Goal: Find specific page/section: Find specific page/section

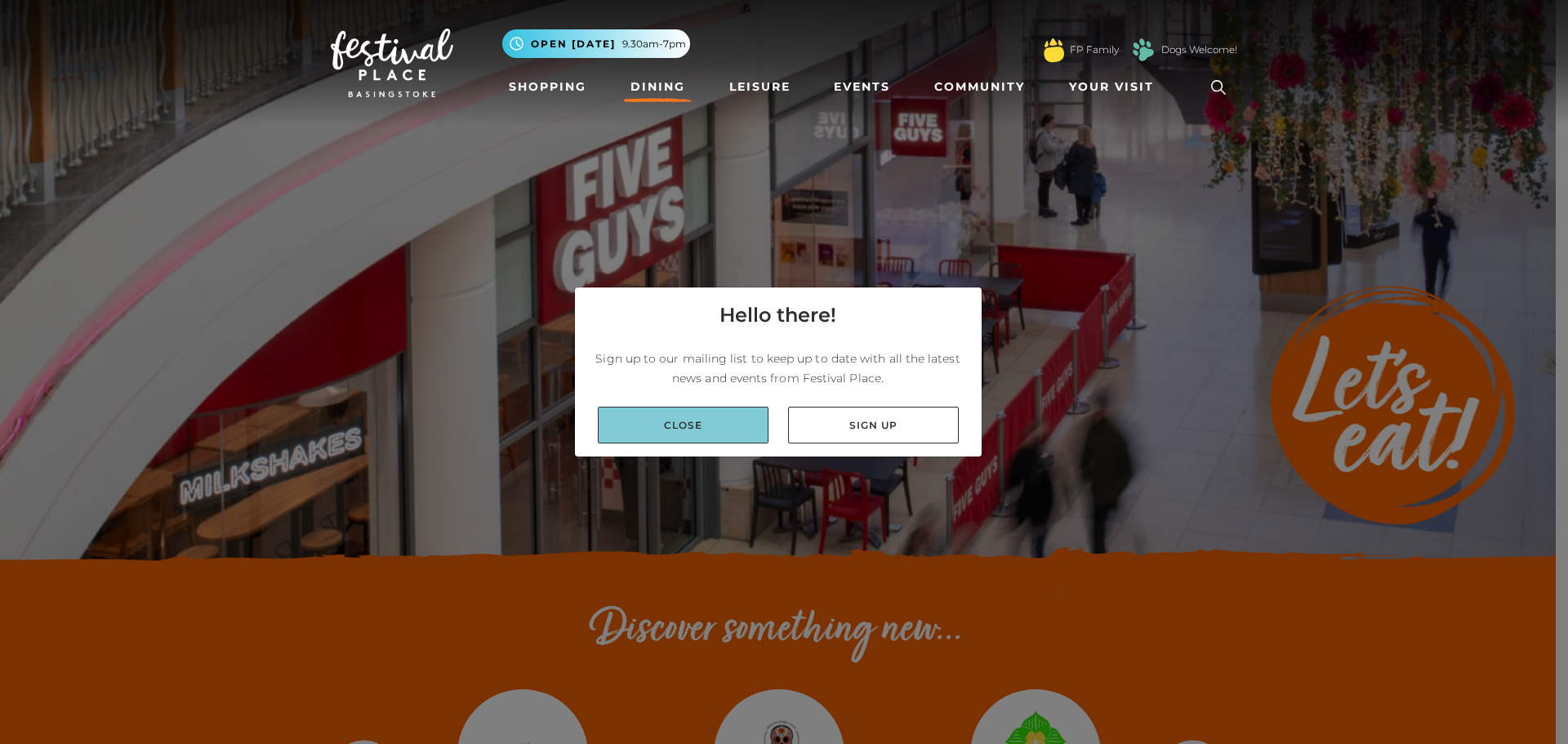
click at [686, 426] on link "Close" at bounding box center [683, 425] width 171 height 37
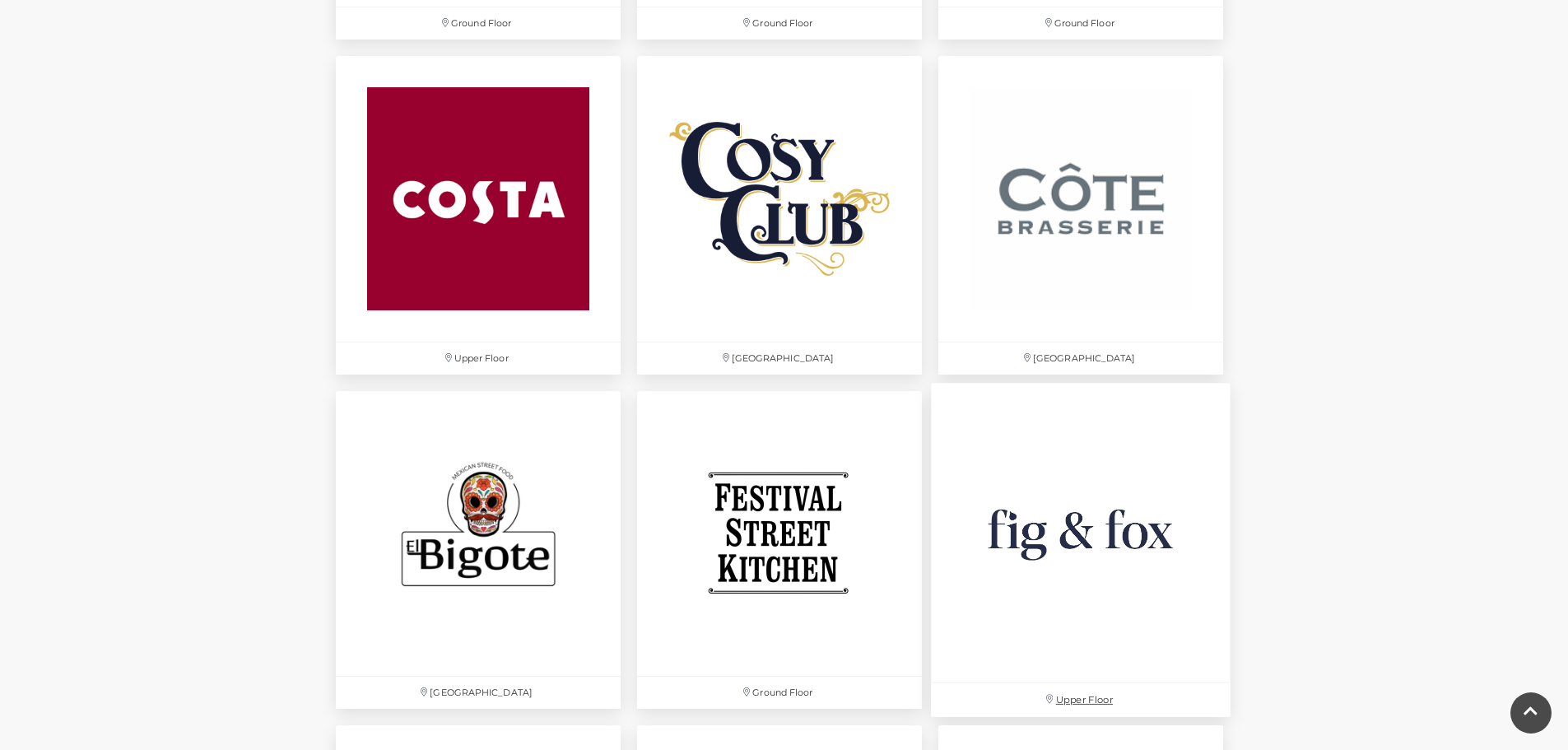
scroll to position [2223, 0]
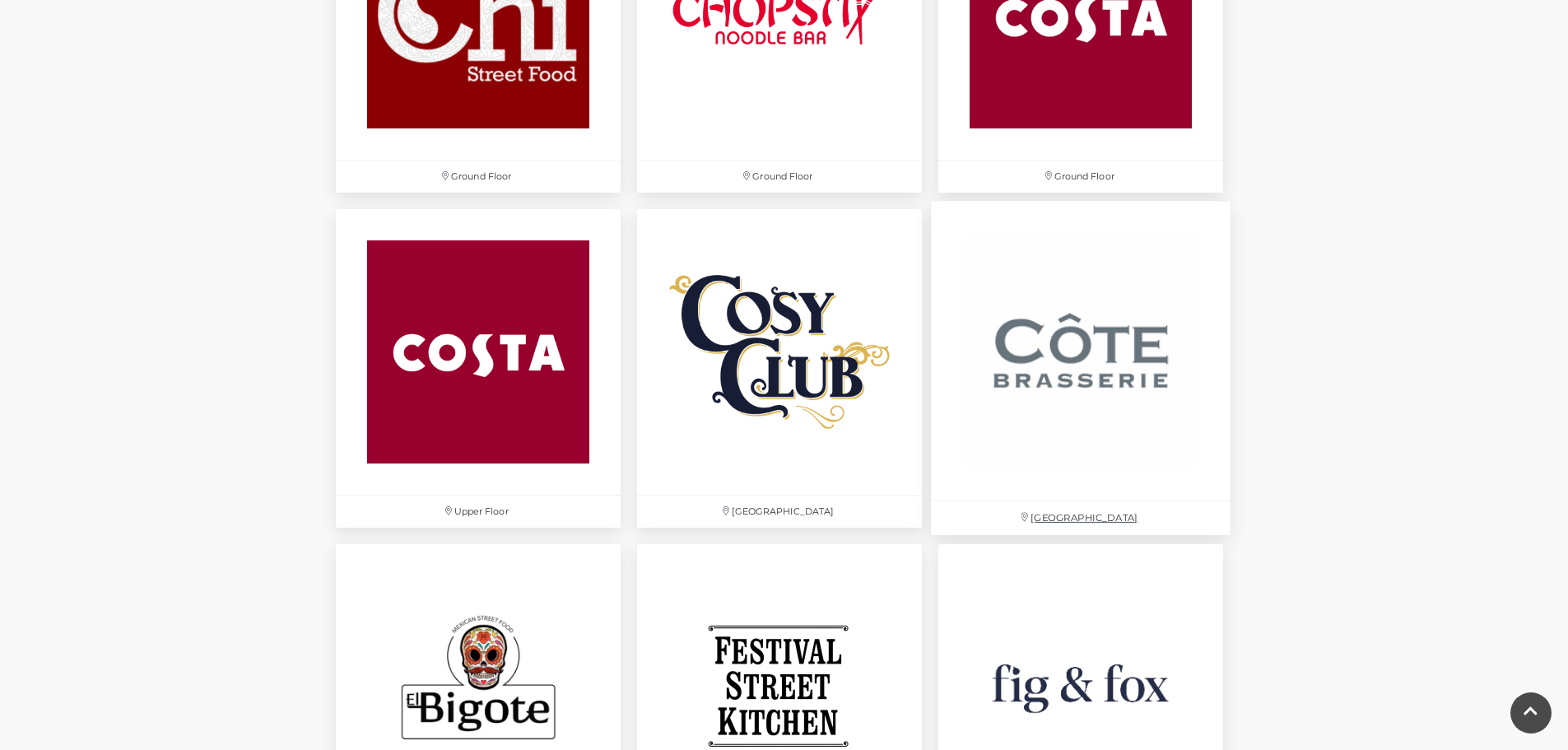
click at [1068, 342] on img at bounding box center [1081, 352] width 300 height 300
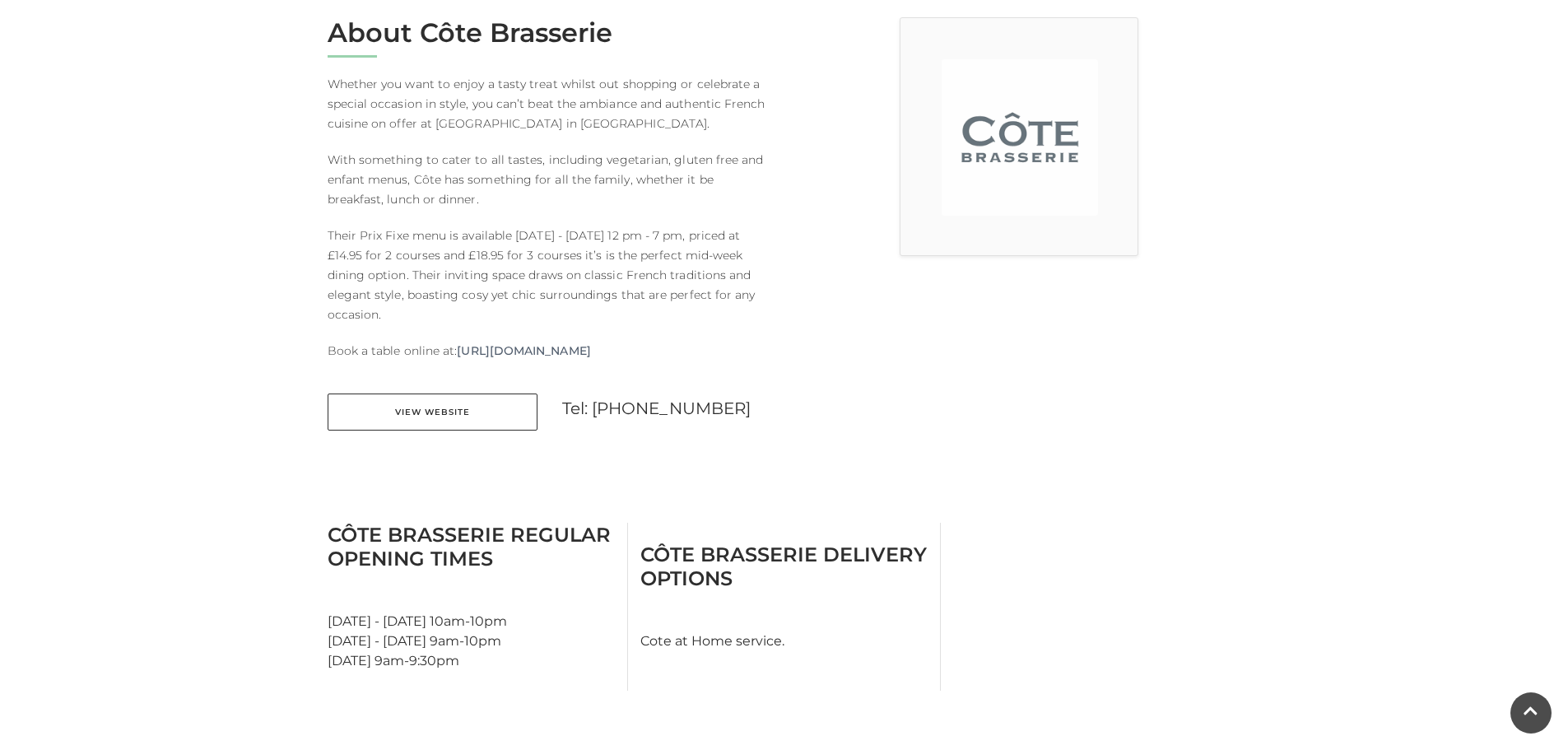
scroll to position [494, 0]
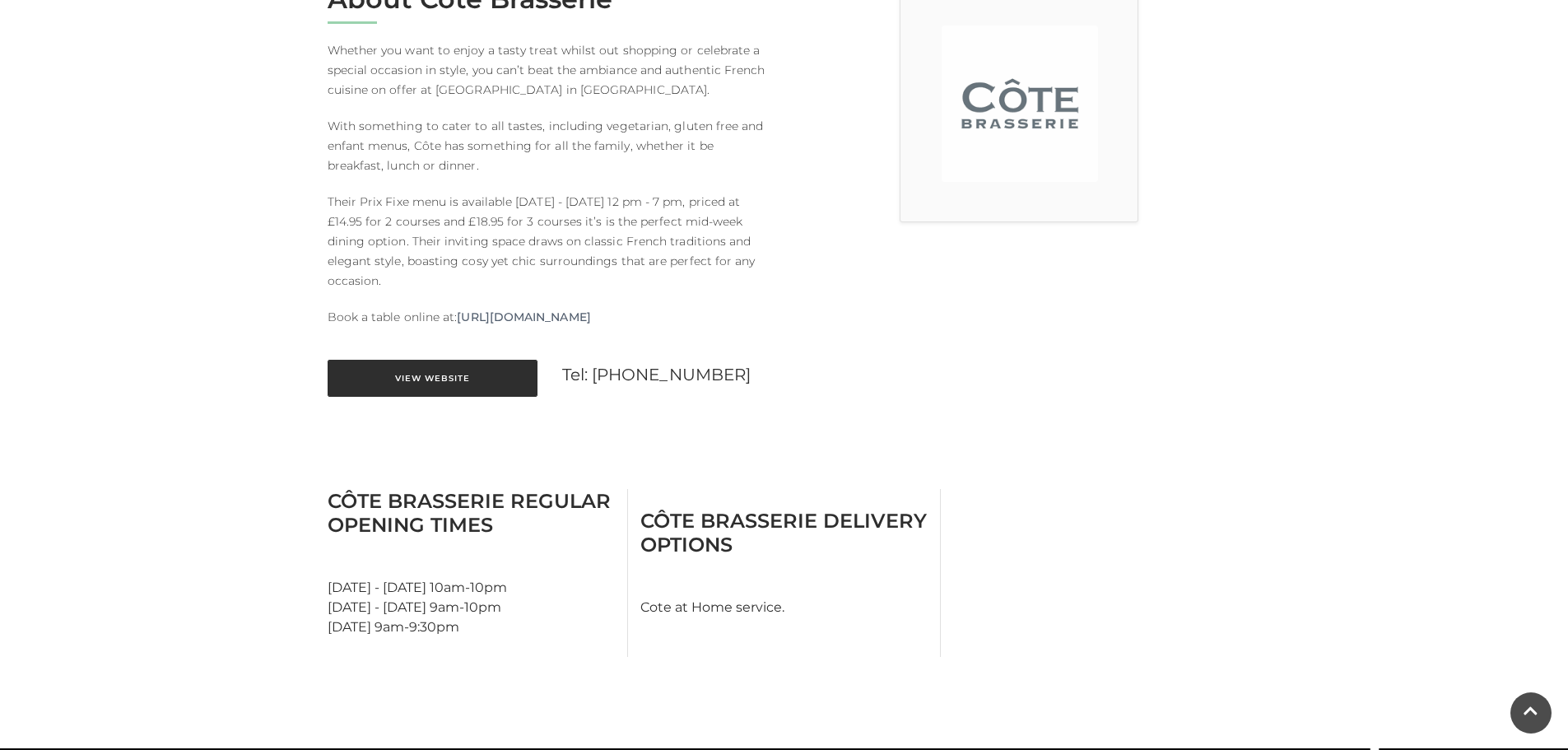
click at [401, 378] on link "View Website" at bounding box center [433, 378] width 210 height 37
